Goal: Obtain resource: Obtain resource

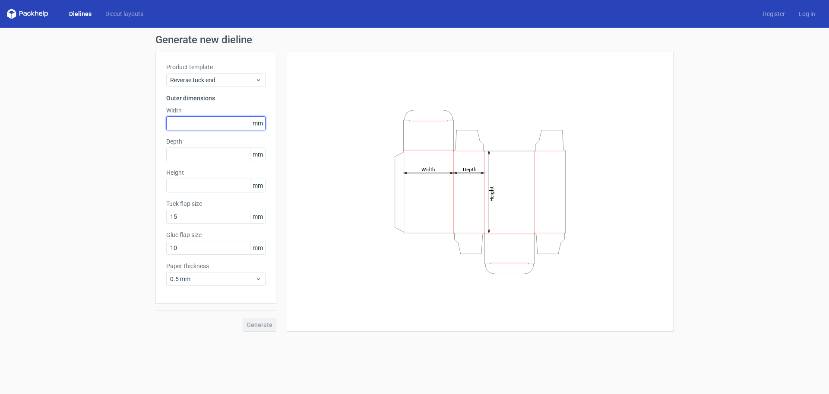
click at [192, 121] on input "text" at bounding box center [215, 123] width 99 height 14
type input "38"
type input "198"
type input "12"
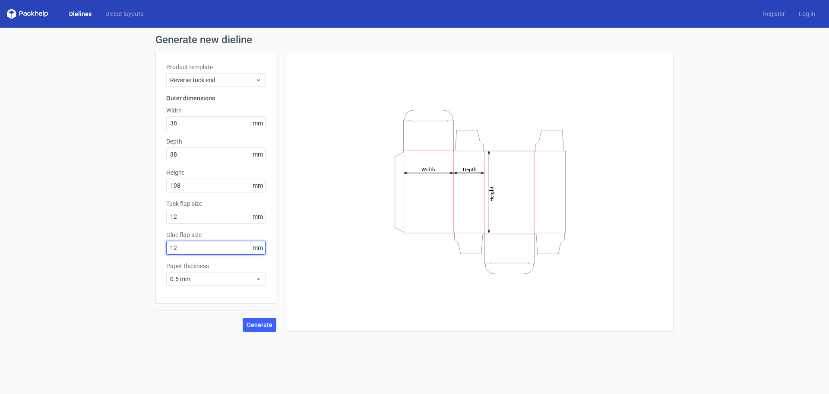
type input "12"
click at [254, 329] on button "Generate" at bounding box center [260, 325] width 34 height 14
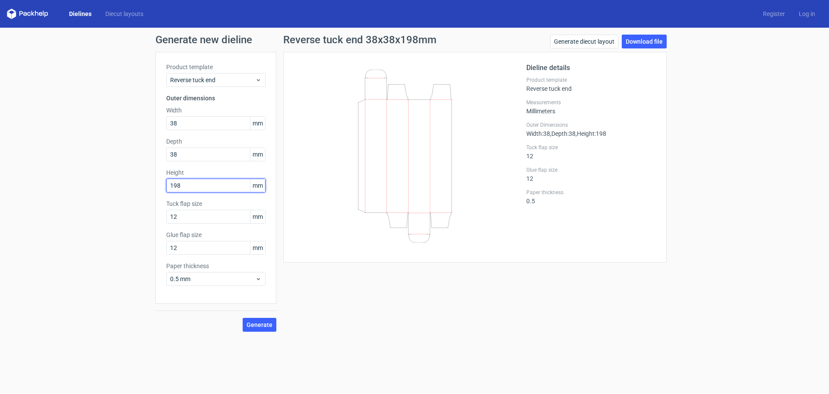
drag, startPoint x: 173, startPoint y: 186, endPoint x: 115, endPoint y: 181, distance: 58.1
click at [115, 181] on div "Generate new dieline Product template Reverse tuck end Outer dimensions Width 3…" at bounding box center [414, 183] width 829 height 311
type input "98"
click at [260, 325] on span "Generate" at bounding box center [260, 324] width 26 height 6
click at [635, 40] on link "Download file" at bounding box center [644, 42] width 45 height 14
